Goal: Transaction & Acquisition: Purchase product/service

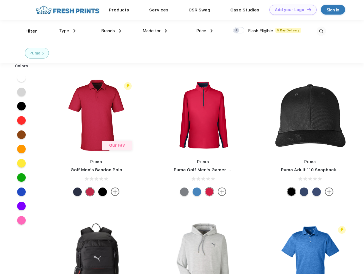
scroll to position [0, 0]
click at [291, 10] on link "Add your Logo Design Tool" at bounding box center [292, 10] width 47 height 10
click at [0, 0] on div "Design Tool" at bounding box center [0, 0] width 0 height 0
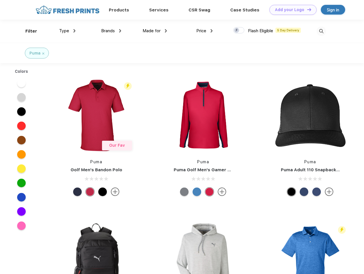
click at [306, 9] on link "Add your Logo Design Tool" at bounding box center [292, 10] width 47 height 10
click at [27, 31] on div "Filter" at bounding box center [31, 31] width 12 height 7
click at [67, 31] on span "Type" at bounding box center [64, 30] width 10 height 5
click at [111, 31] on span "Brands" at bounding box center [108, 30] width 14 height 5
click at [155, 31] on span "Made for" at bounding box center [151, 30] width 18 height 5
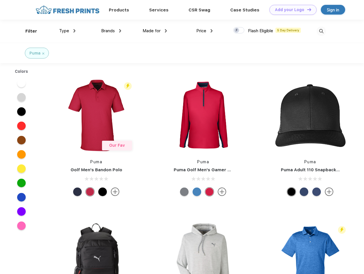
click at [204, 31] on span "Price" at bounding box center [201, 30] width 10 height 5
click at [239, 31] on div at bounding box center [238, 30] width 11 height 6
click at [237, 31] on input "checkbox" at bounding box center [235, 29] width 4 height 4
click at [321, 31] on img at bounding box center [320, 31] width 9 height 9
